Goal: Information Seeking & Learning: Learn about a topic

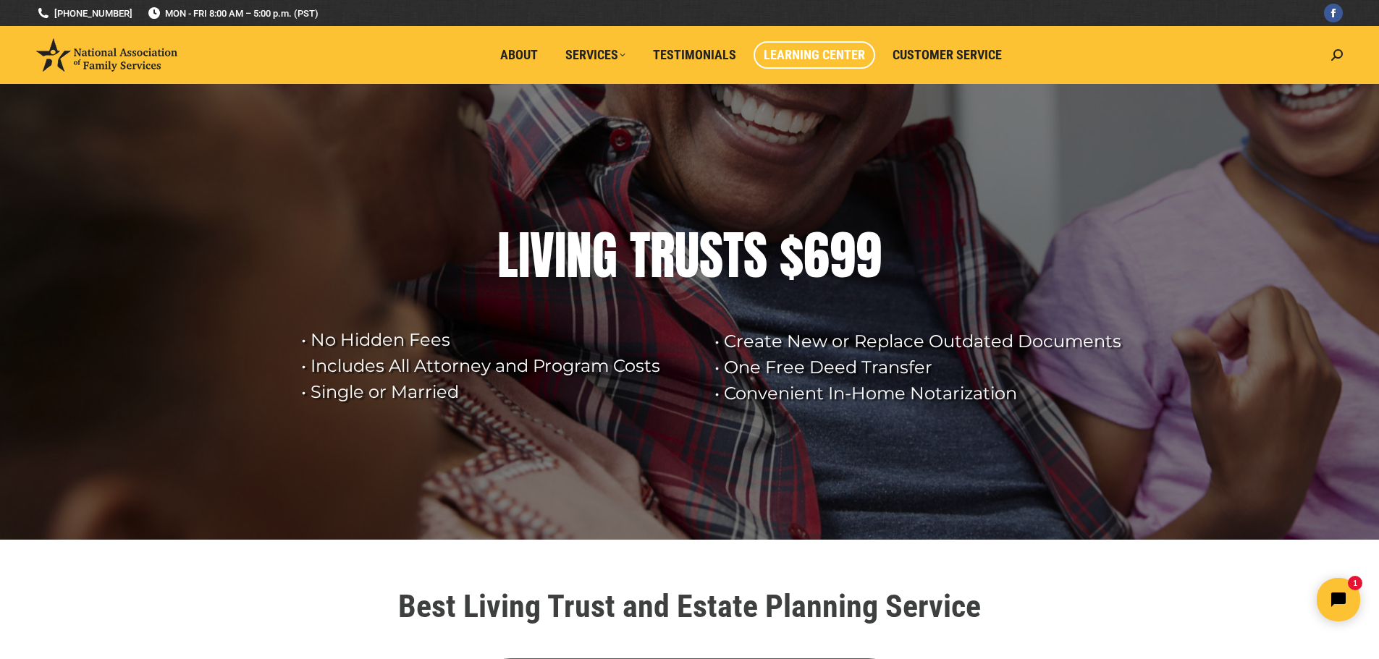
click at [815, 56] on span "Learning Center" at bounding box center [814, 55] width 101 height 16
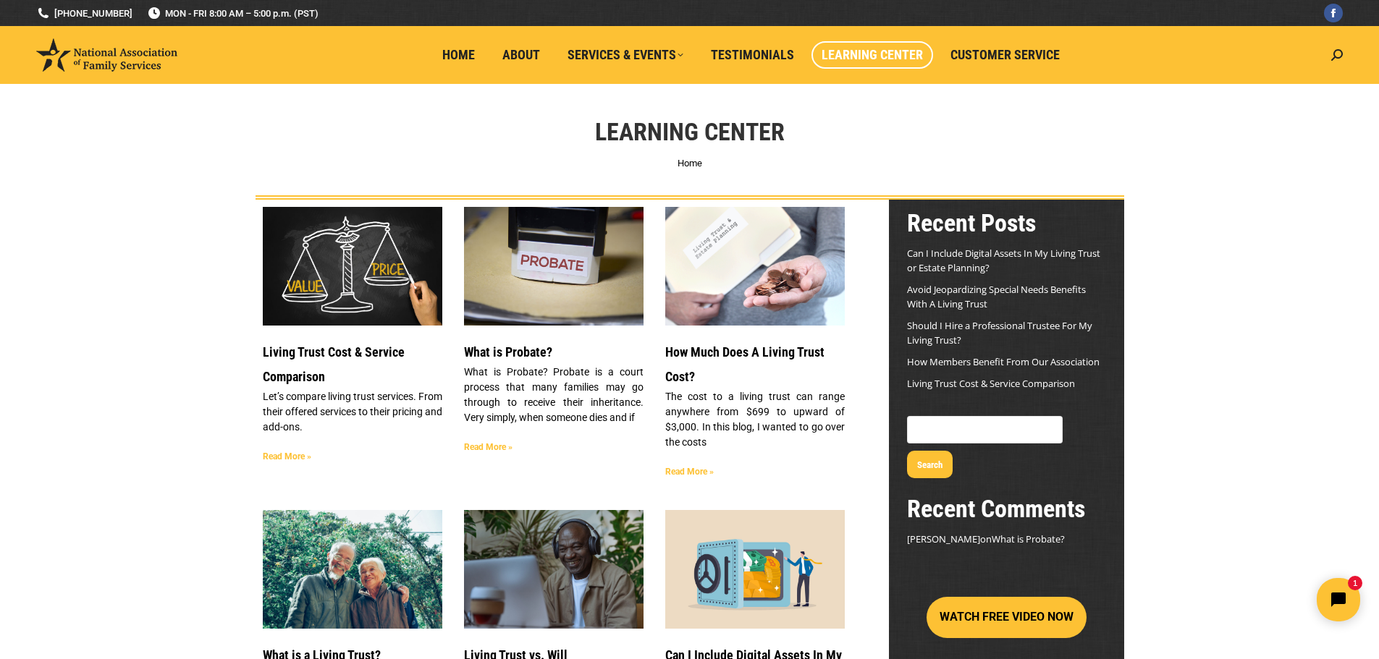
click at [284, 460] on link "Read More »" at bounding box center [287, 457] width 48 height 10
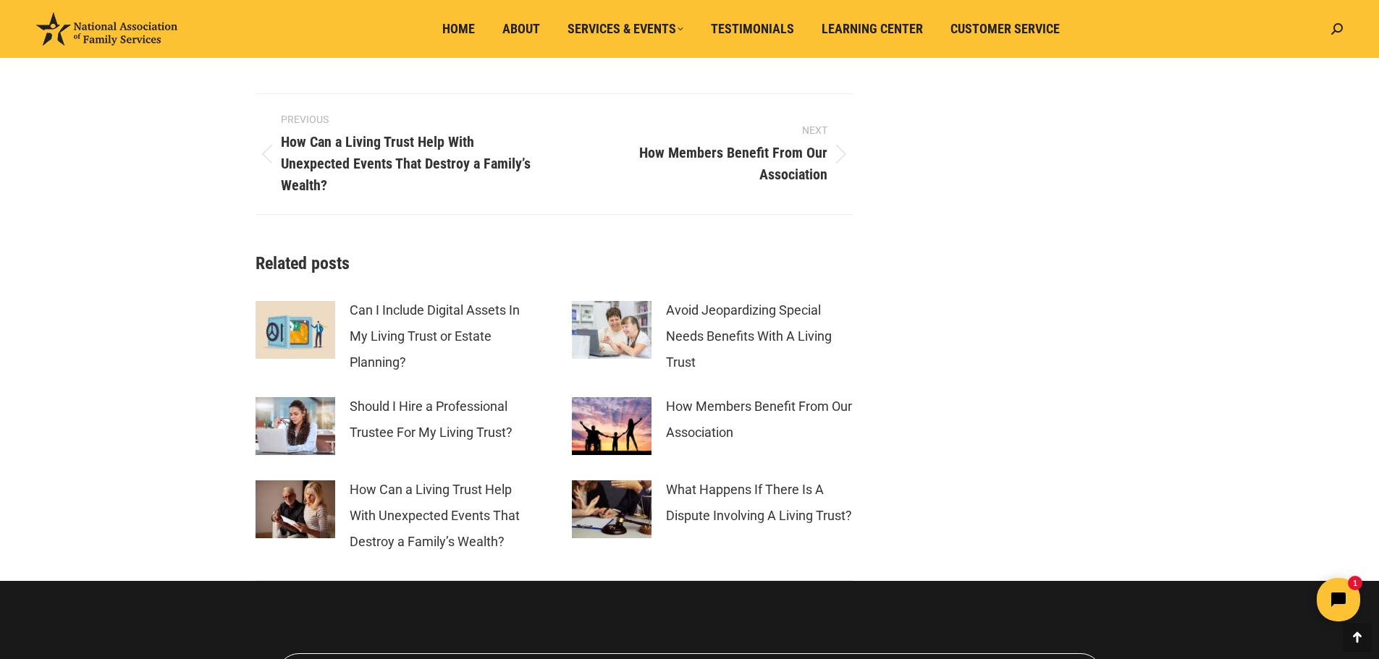
scroll to position [6225, 0]
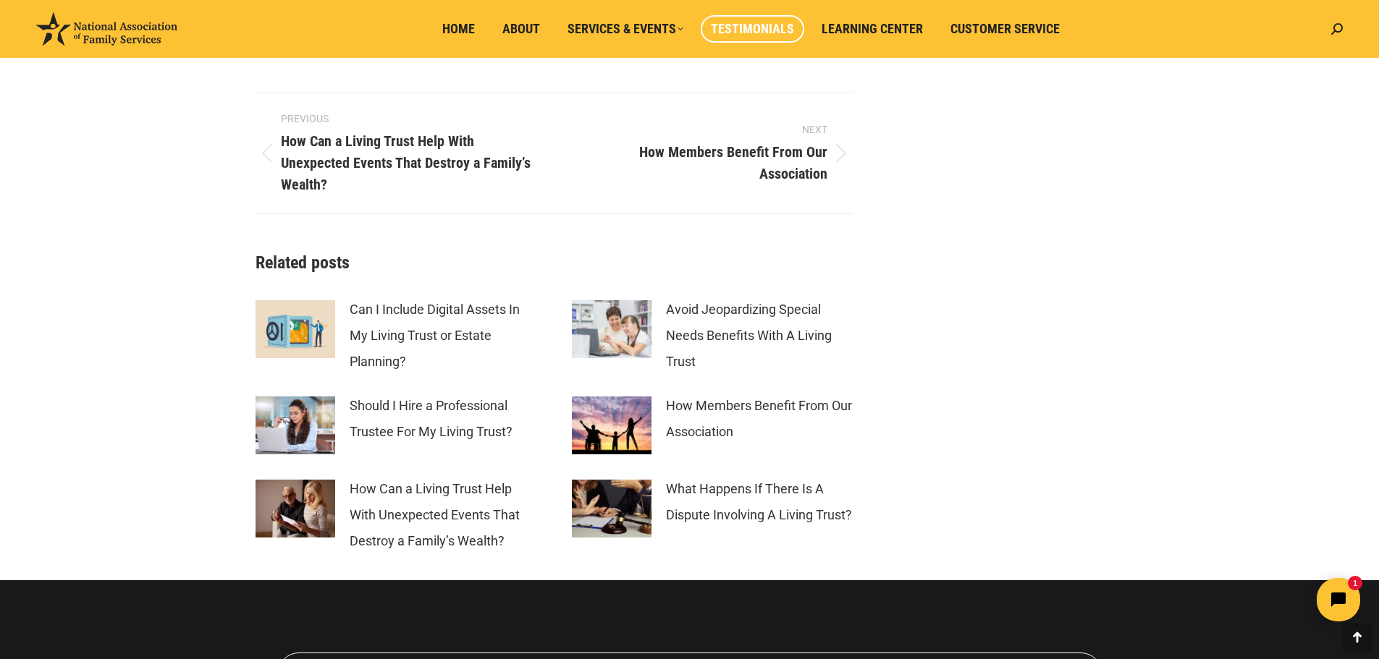
click at [760, 33] on span "Testimonials" at bounding box center [752, 29] width 83 height 16
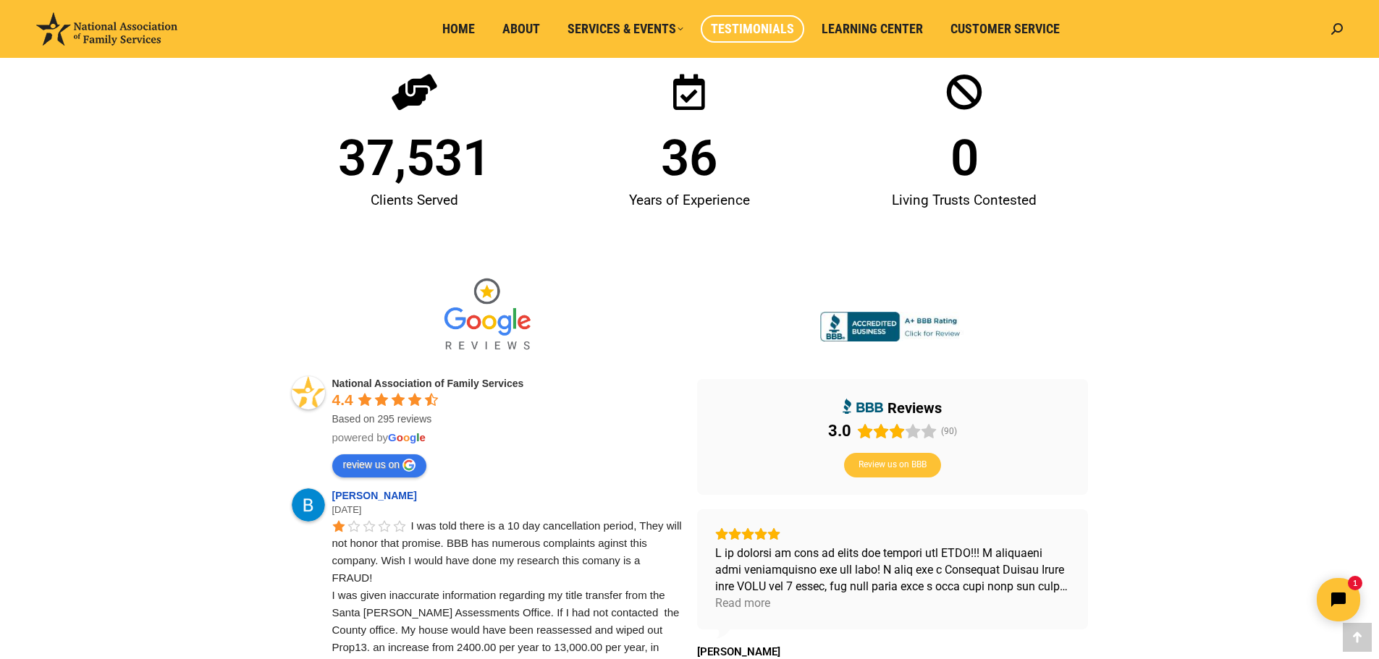
scroll to position [290, 0]
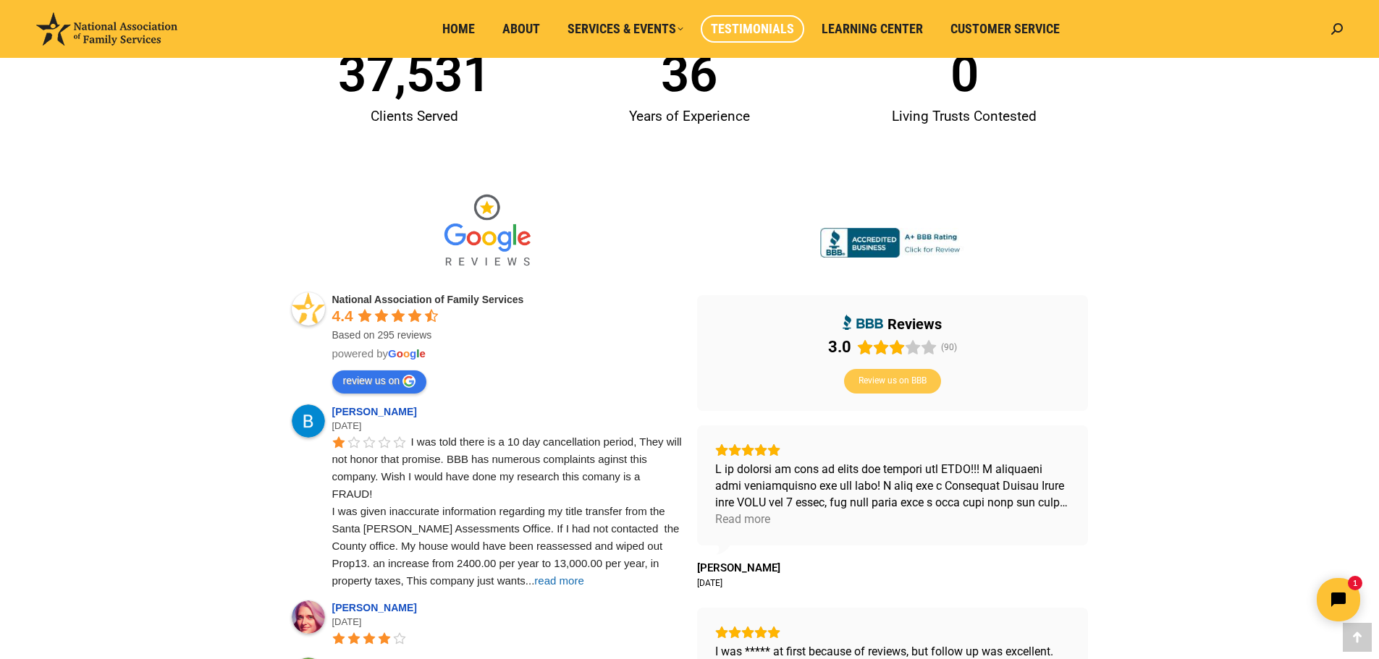
drag, startPoint x: 892, startPoint y: 385, endPoint x: 877, endPoint y: 381, distance: 15.8
click at [877, 381] on span "Review us on BBB" at bounding box center [892, 382] width 68 height 12
click at [367, 381] on link "review us on" at bounding box center [379, 382] width 95 height 23
